Goal: Task Accomplishment & Management: Complete application form

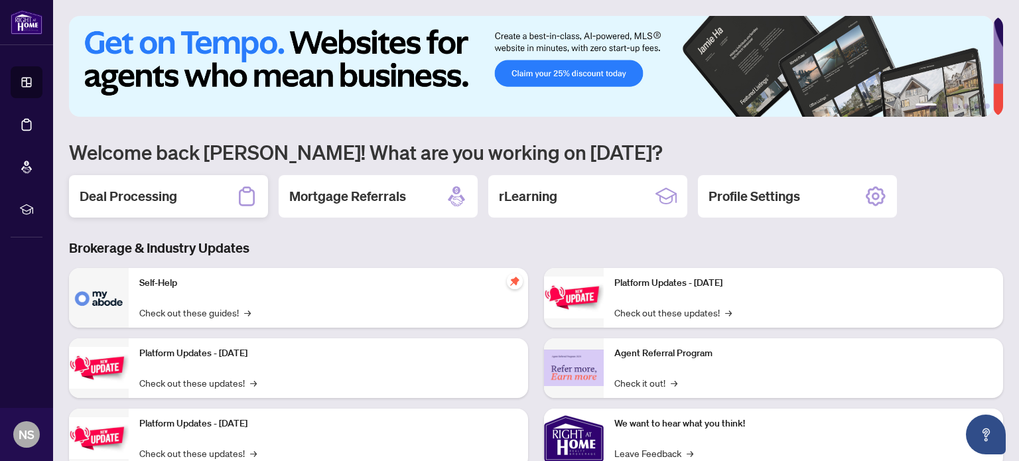
click at [180, 183] on div "Deal Processing" at bounding box center [168, 196] width 199 height 42
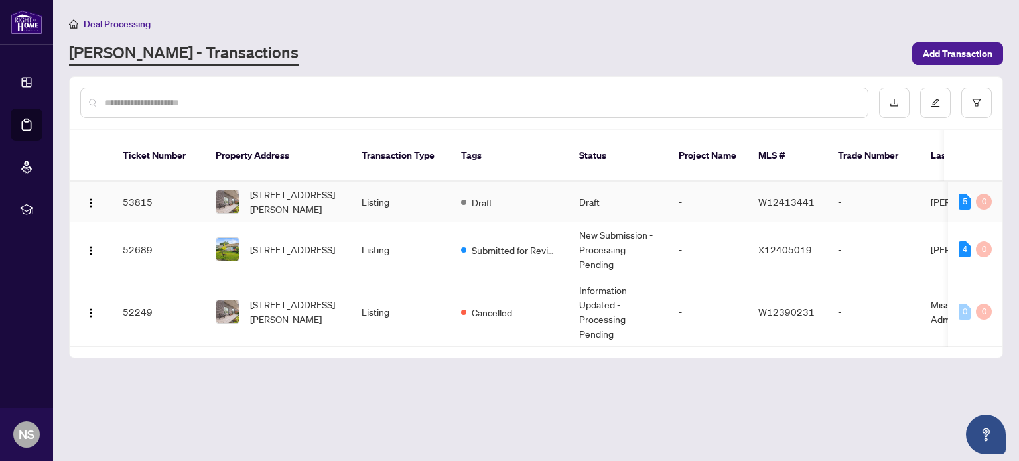
click at [512, 187] on td "Draft" at bounding box center [509, 202] width 118 height 40
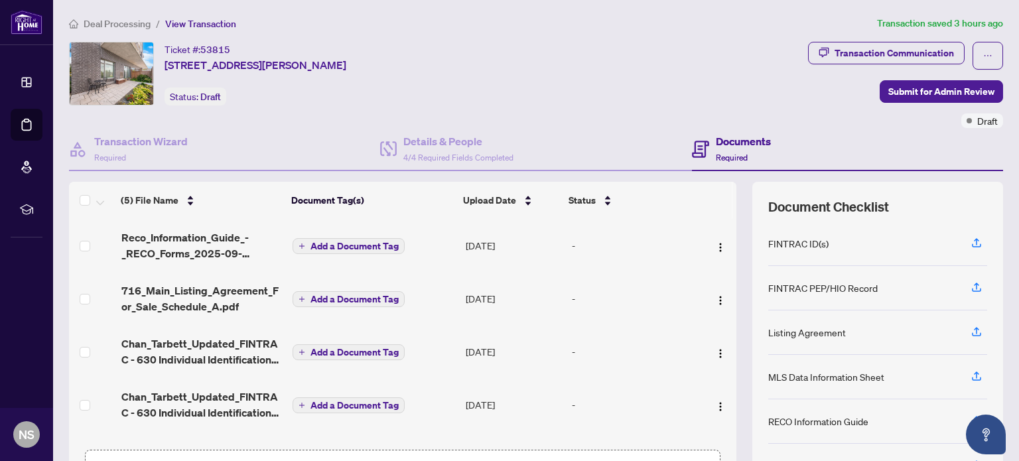
scroll to position [45, 0]
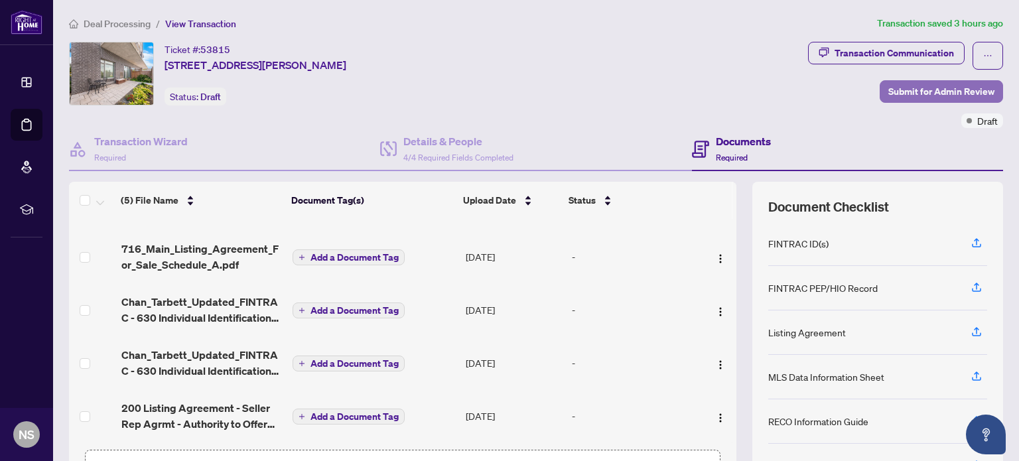
click at [902, 92] on span "Submit for Admin Review" at bounding box center [941, 91] width 106 height 21
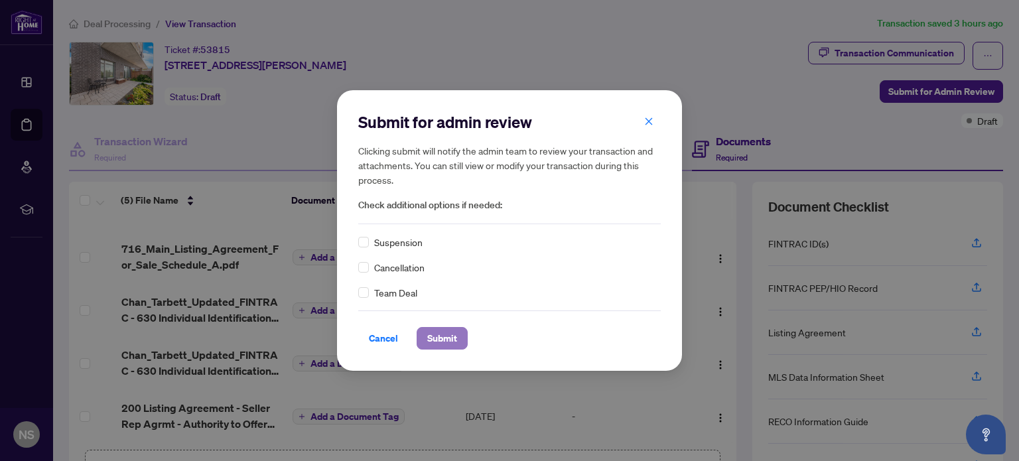
click at [441, 344] on span "Submit" at bounding box center [442, 338] width 30 height 21
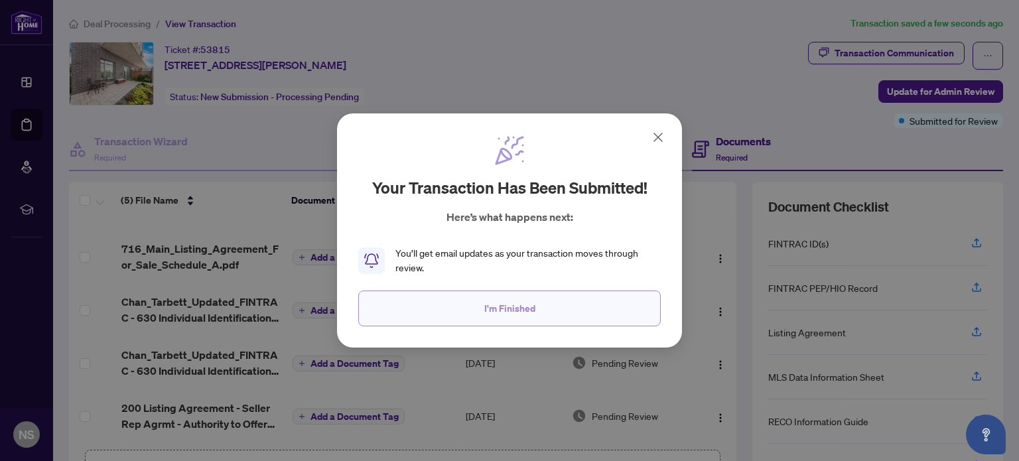
click at [525, 311] on span "I'm Finished" at bounding box center [509, 308] width 51 height 21
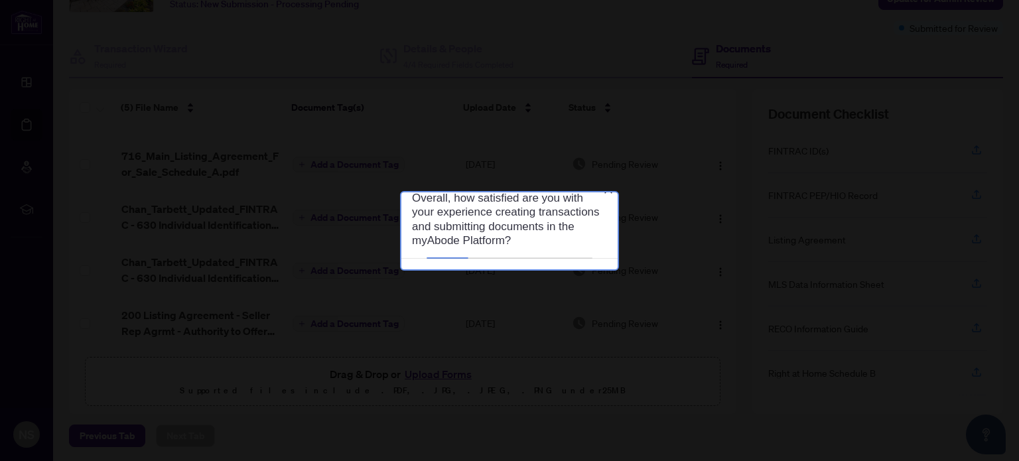
scroll to position [0, 0]
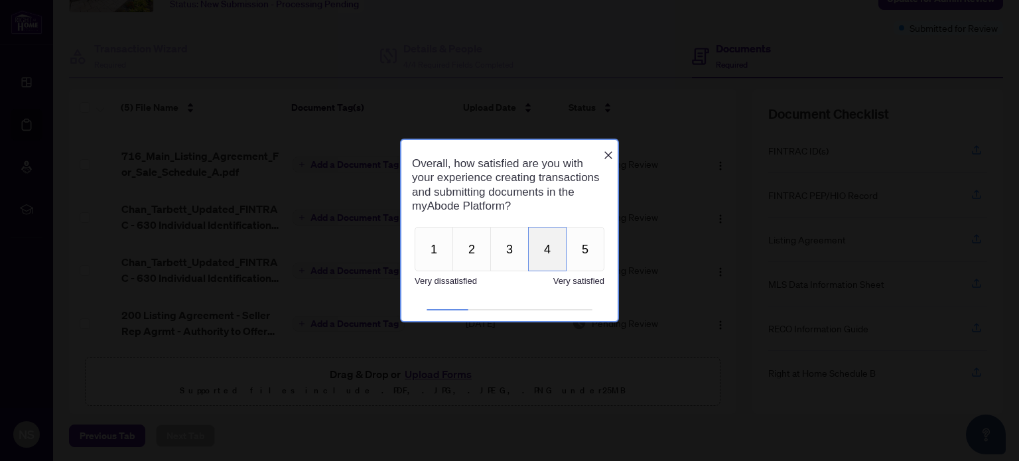
click at [543, 259] on button "4" at bounding box center [547, 248] width 38 height 44
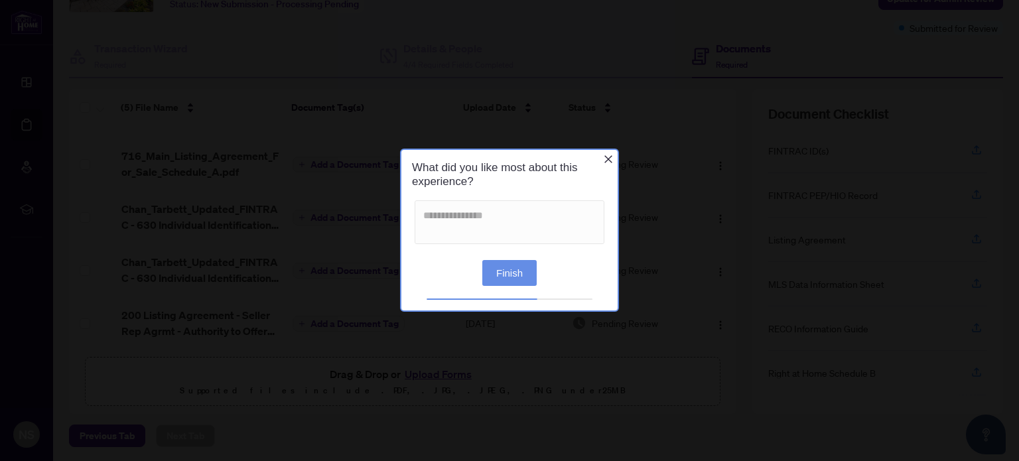
click at [508, 269] on button "Finish" at bounding box center [509, 273] width 54 height 26
